Goal: Transaction & Acquisition: Purchase product/service

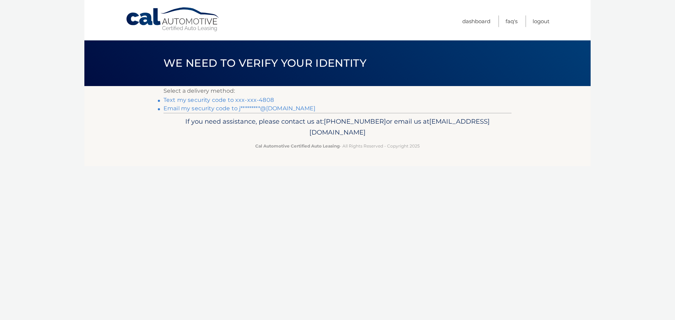
click at [237, 99] on link "Text my security code to xxx-xxx-4808" at bounding box center [219, 100] width 110 height 7
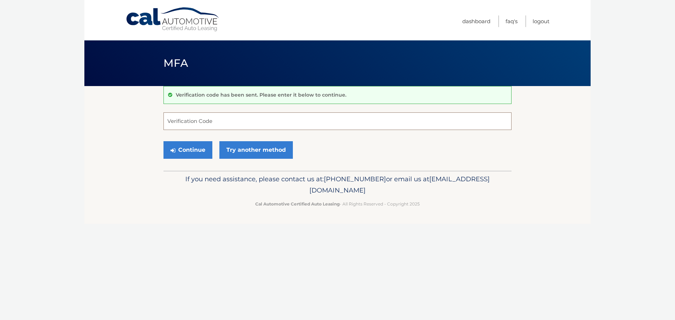
click at [295, 126] on input "Verification Code" at bounding box center [338, 122] width 348 height 18
type input "022295"
click at [174, 156] on button "Continue" at bounding box center [188, 150] width 49 height 18
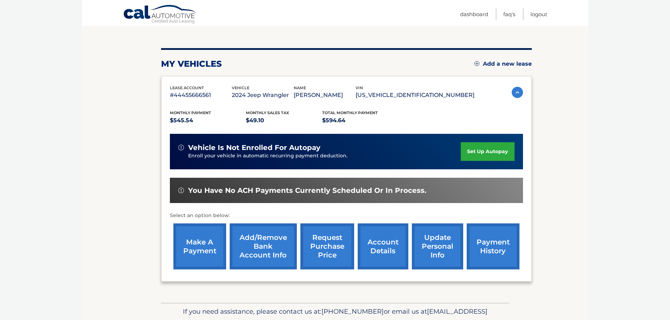
scroll to position [70, 0]
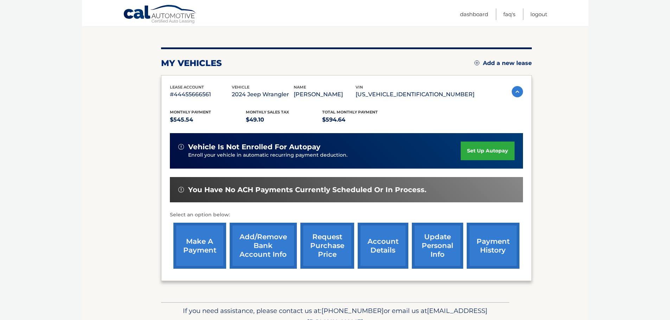
click at [212, 233] on link "make a payment" at bounding box center [199, 246] width 53 height 46
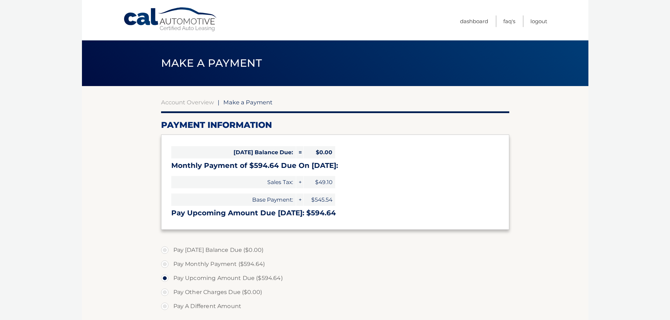
select select "NTAyN2IxMjUtNWYwMi00ODgxLWIyMWEtOTY5ODVlODY1ZThk"
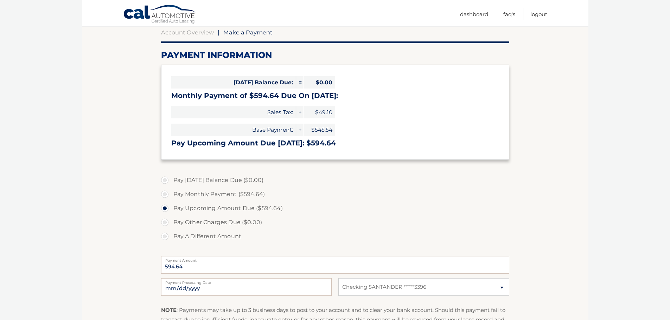
scroll to position [70, 0]
click at [242, 193] on label "Pay Monthly Payment ($594.64)" at bounding box center [335, 194] width 348 height 14
click at [171, 193] on input "Pay Monthly Payment ($594.64)" at bounding box center [167, 192] width 7 height 11
radio input "true"
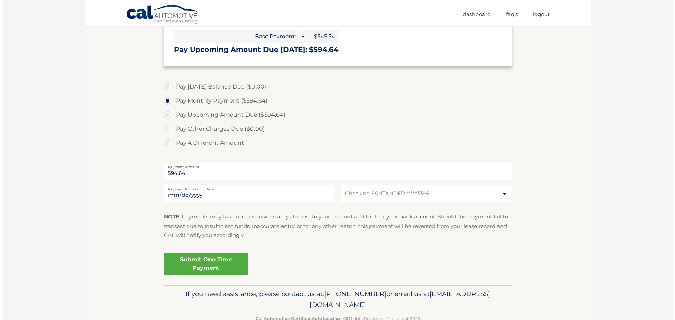
scroll to position [176, 0]
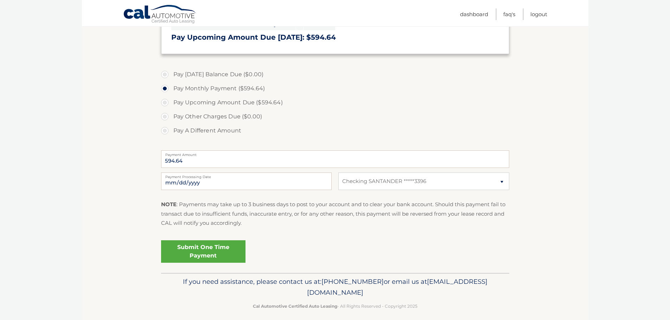
click at [229, 251] on link "Submit One Time Payment" at bounding box center [203, 252] width 84 height 23
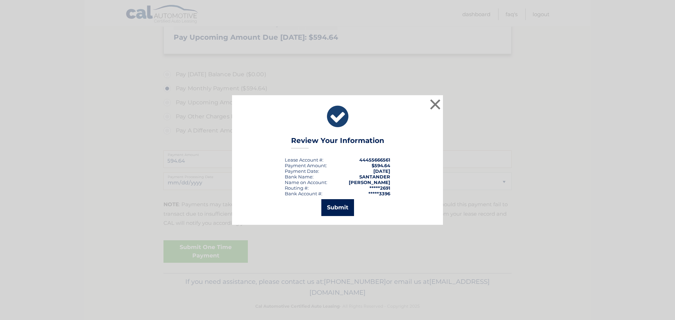
click at [337, 215] on button "Submit" at bounding box center [337, 207] width 33 height 17
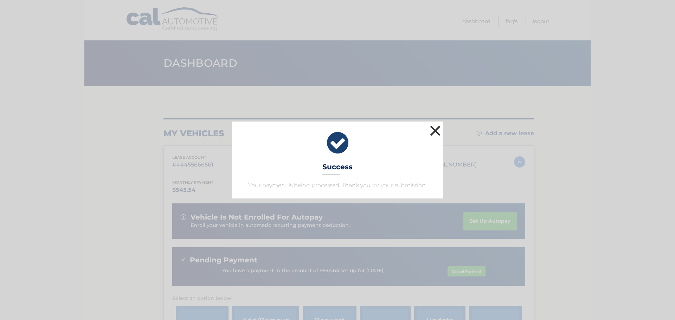
click at [437, 134] on button "×" at bounding box center [435, 131] width 14 height 14
